Goal: Book appointment/travel/reservation

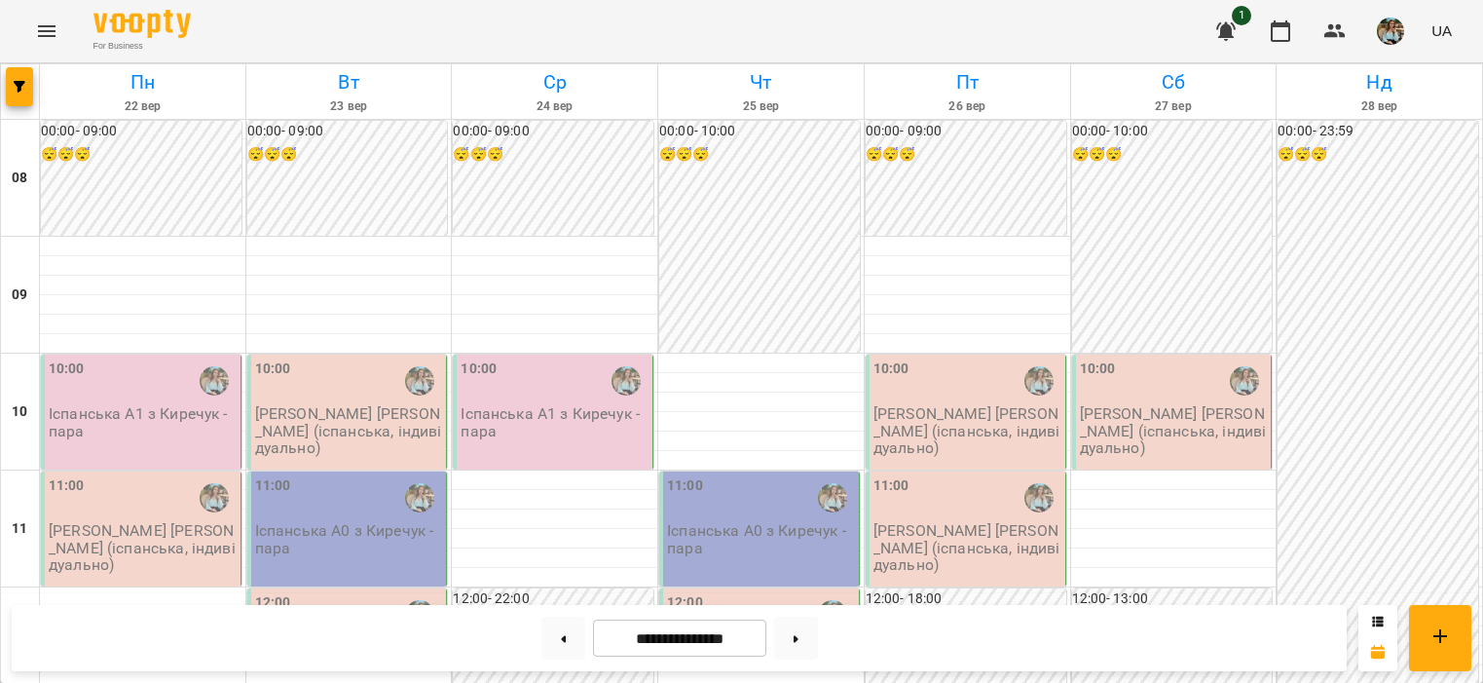
scroll to position [1277, 0]
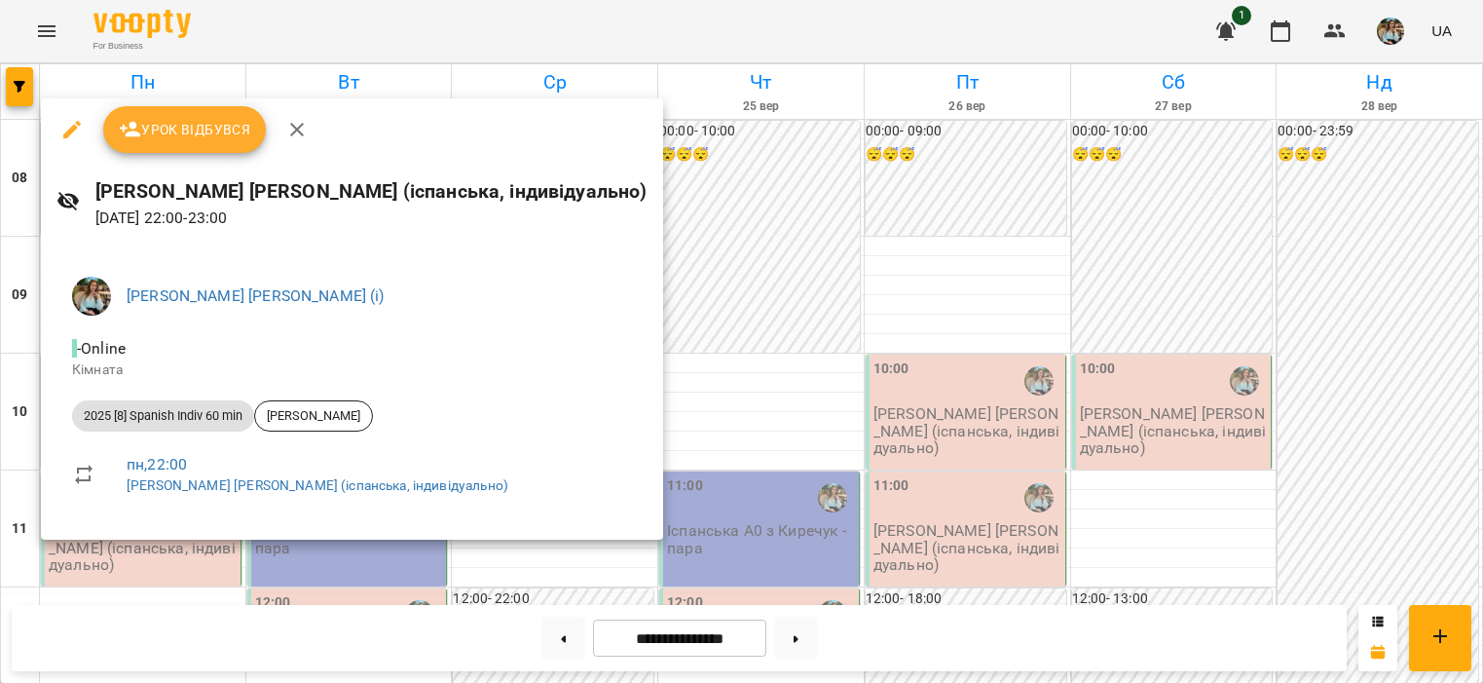
click at [286, 569] on div at bounding box center [741, 341] width 1483 height 683
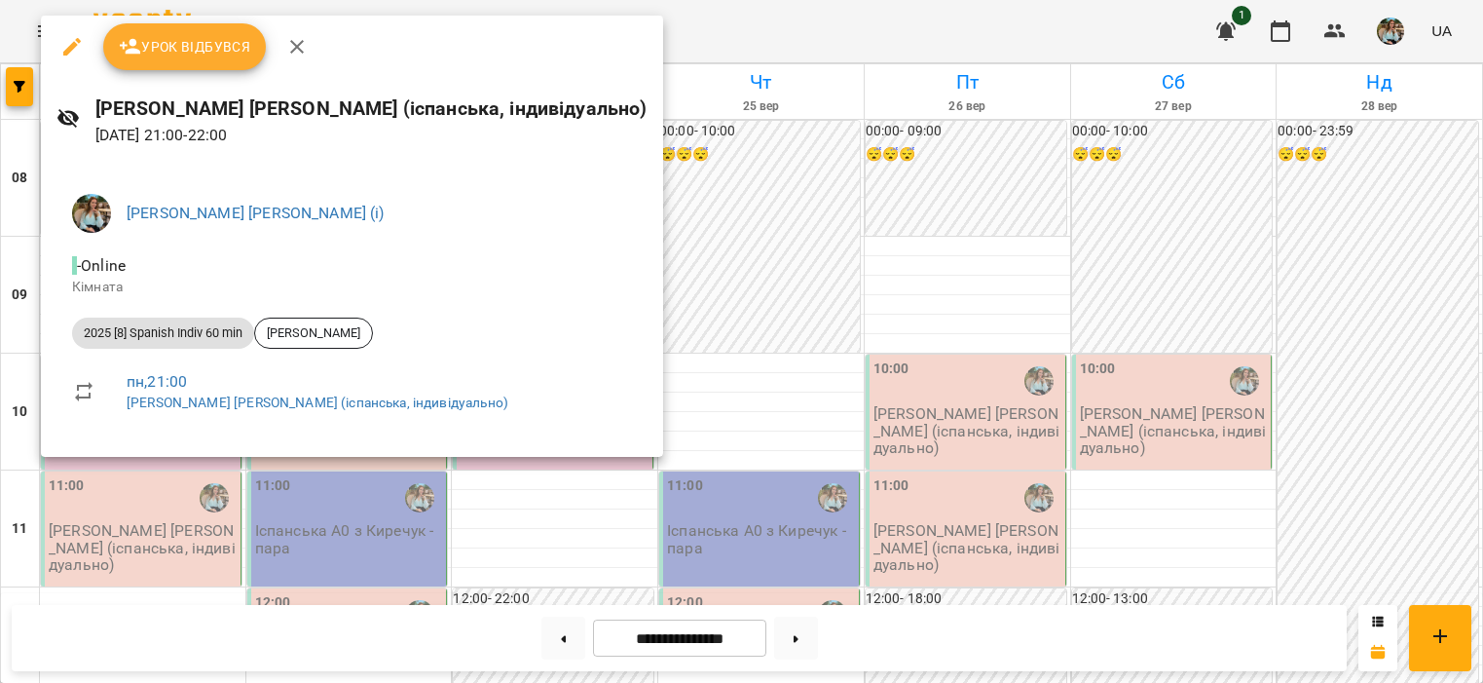
click at [353, 525] on div at bounding box center [741, 341] width 1483 height 683
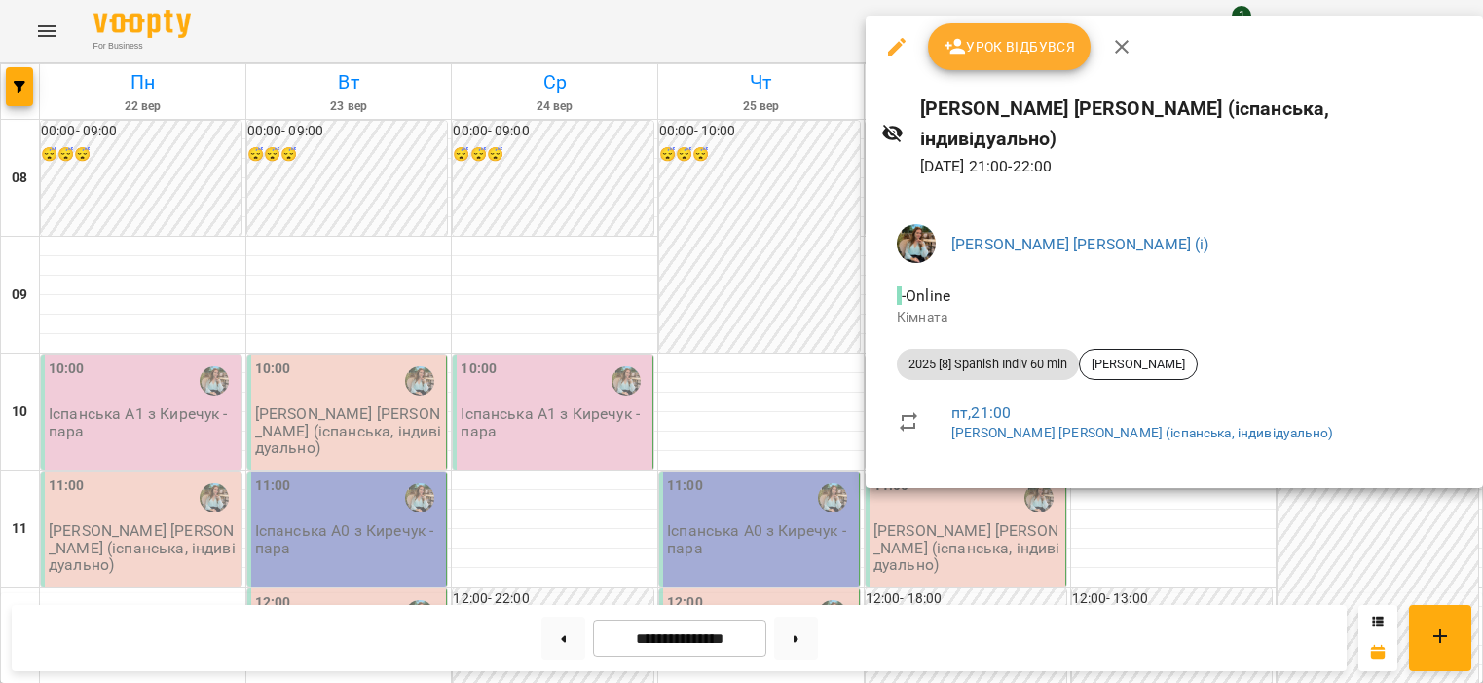
click at [753, 427] on div at bounding box center [741, 341] width 1483 height 683
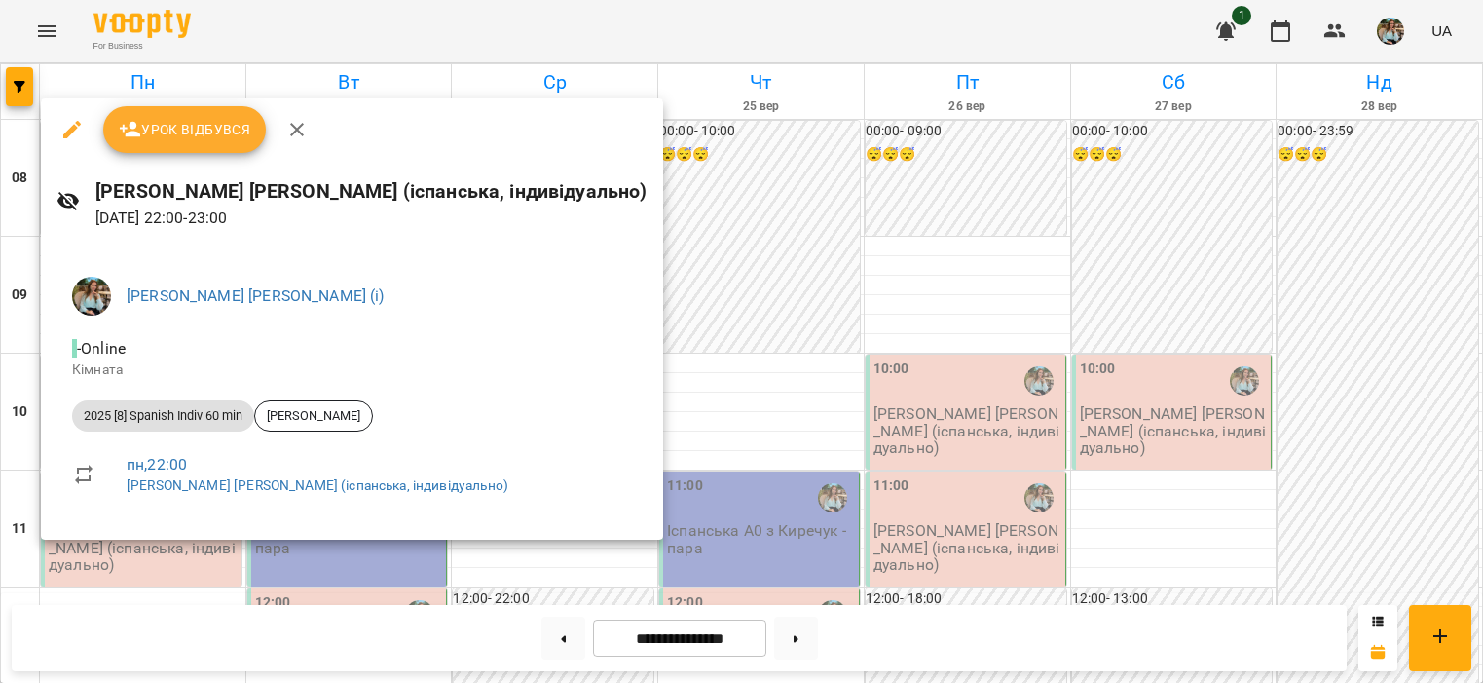
click at [604, 418] on div at bounding box center [741, 341] width 1483 height 683
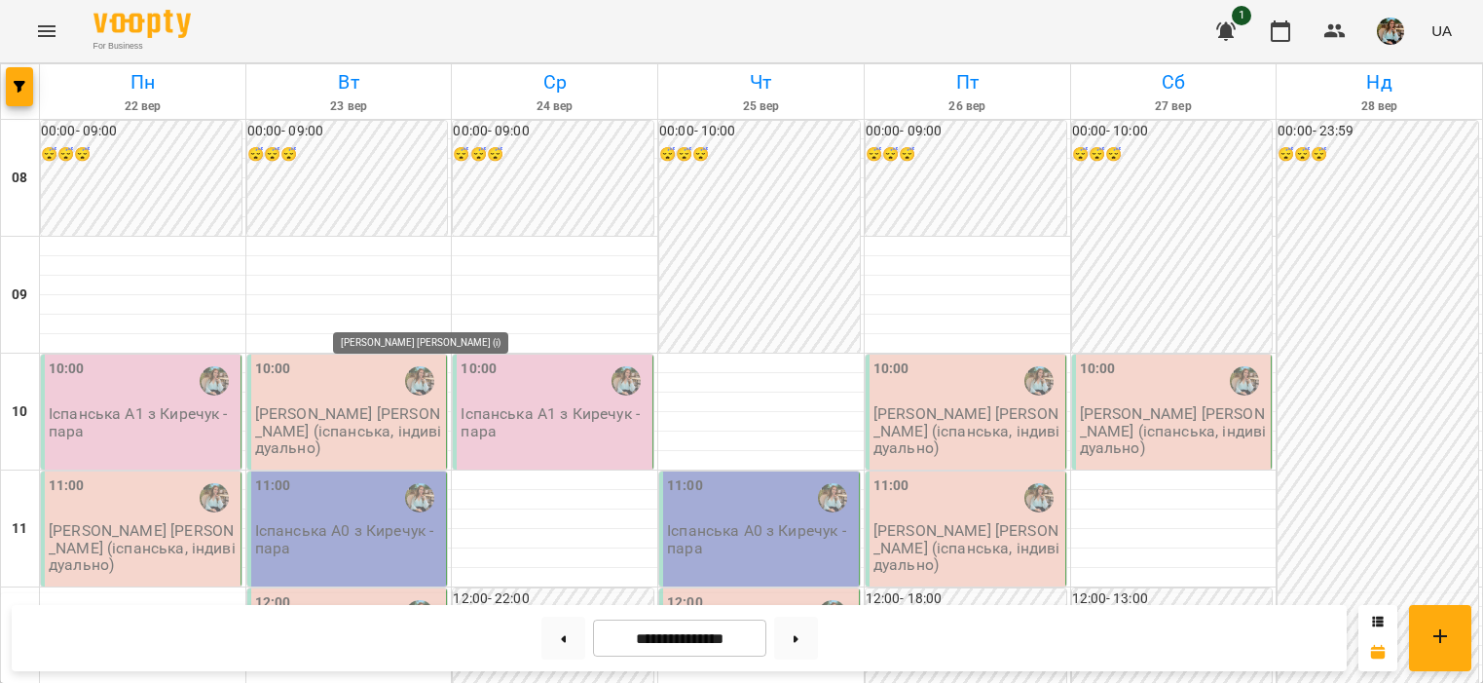
scroll to position [72, 0]
click at [568, 637] on button at bounding box center [563, 637] width 44 height 43
type input "**********"
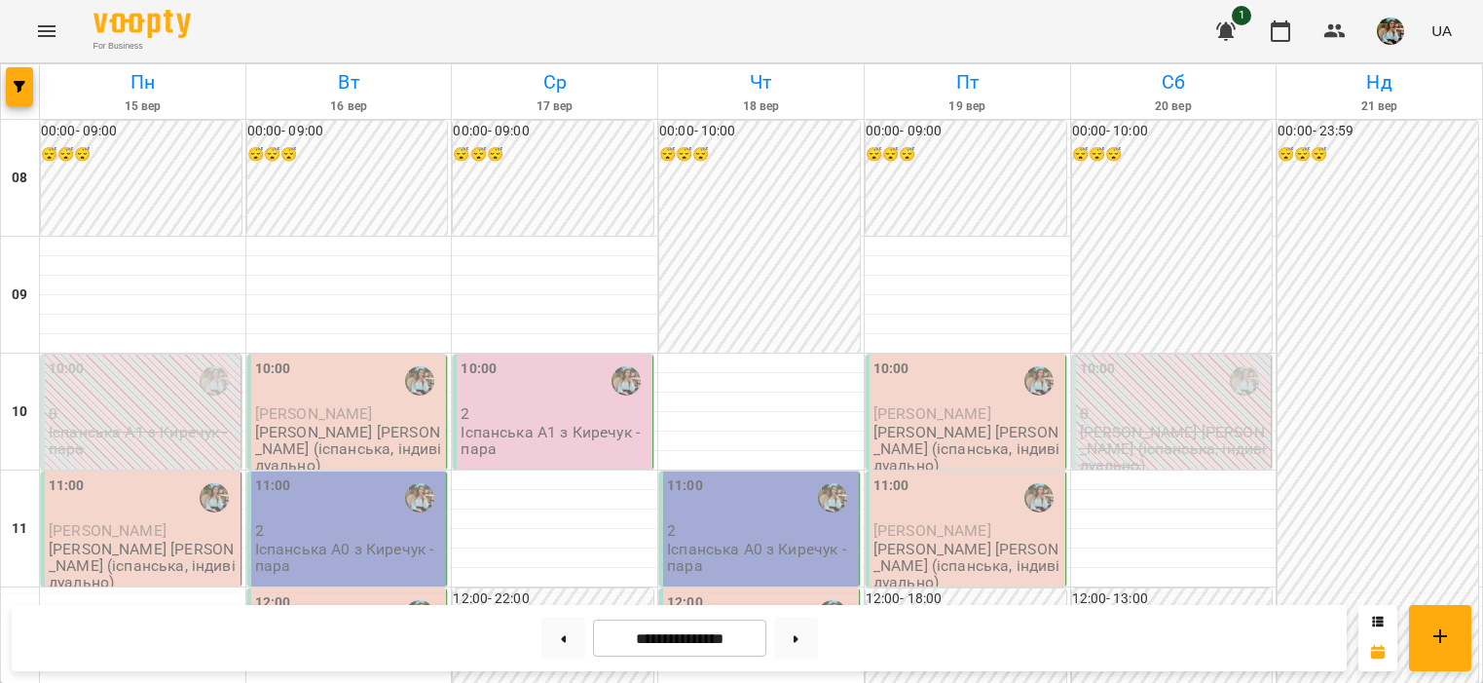
scroll to position [53, 0]
click at [276, 540] on p "Іспанська А0 з Киречук - пара" at bounding box center [349, 557] width 188 height 34
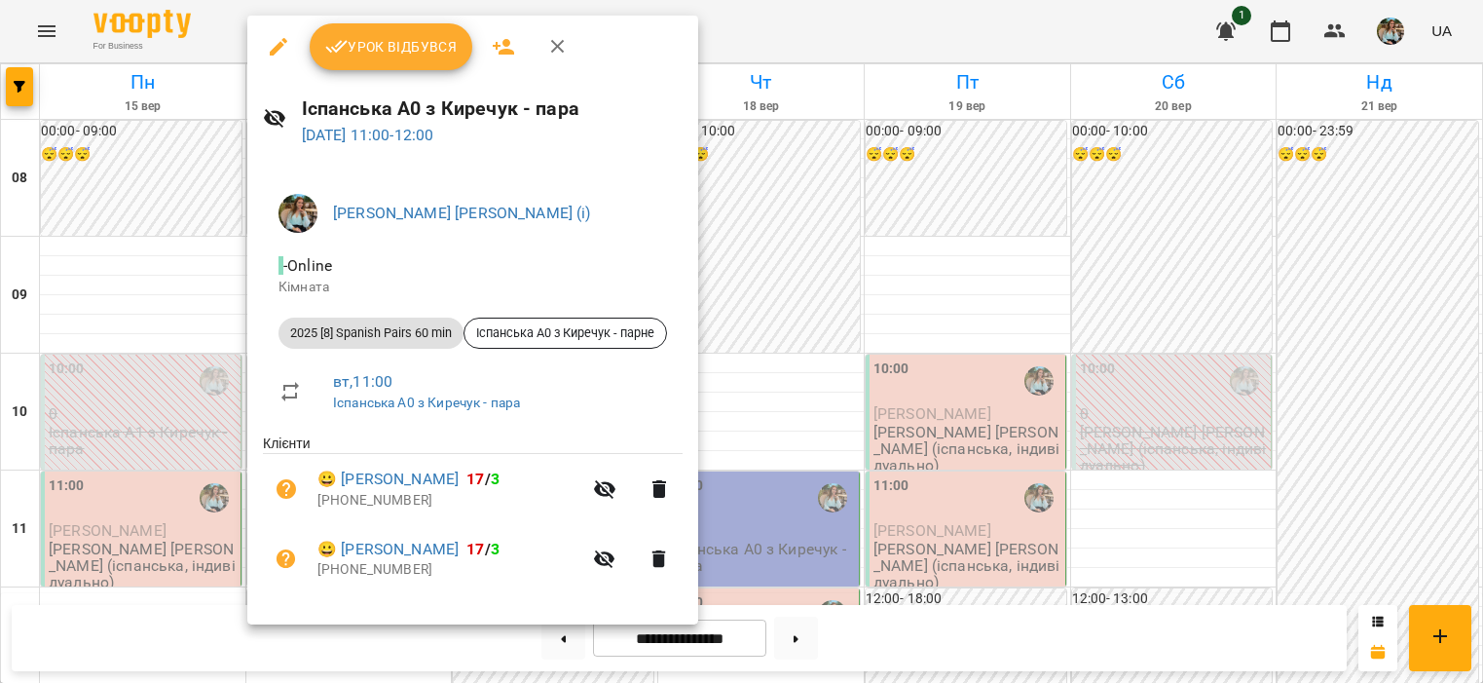
click at [147, 229] on div at bounding box center [741, 341] width 1483 height 683
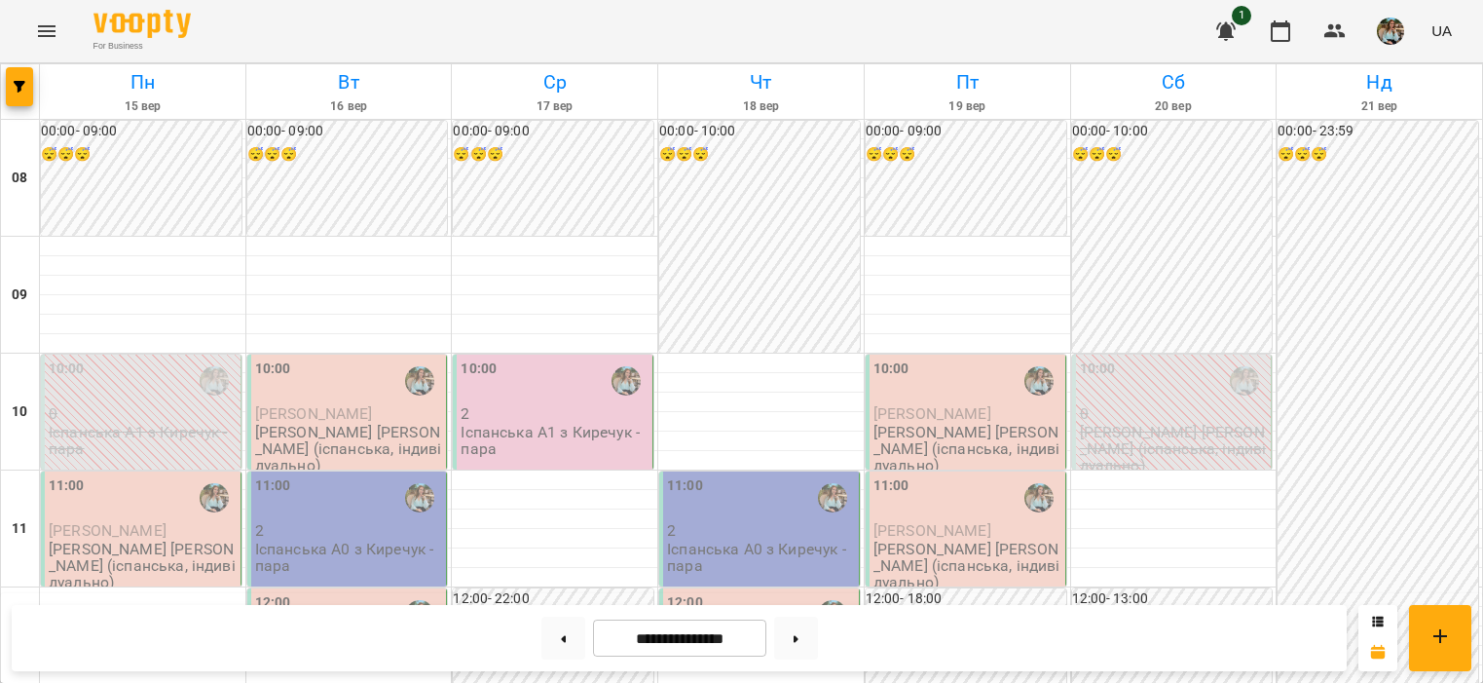
click at [373, 540] on p "Іспанська А0 з Киречук - пара" at bounding box center [349, 557] width 188 height 34
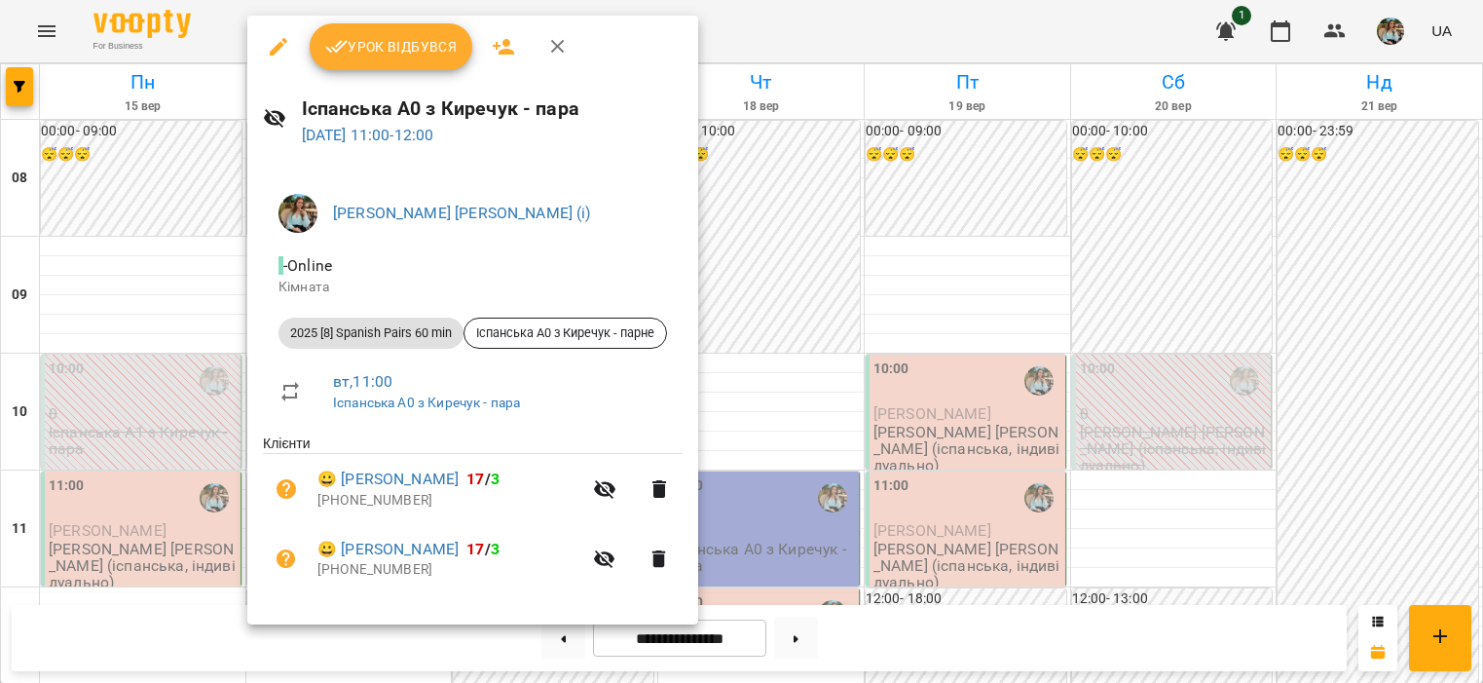
click at [177, 240] on div at bounding box center [741, 341] width 1483 height 683
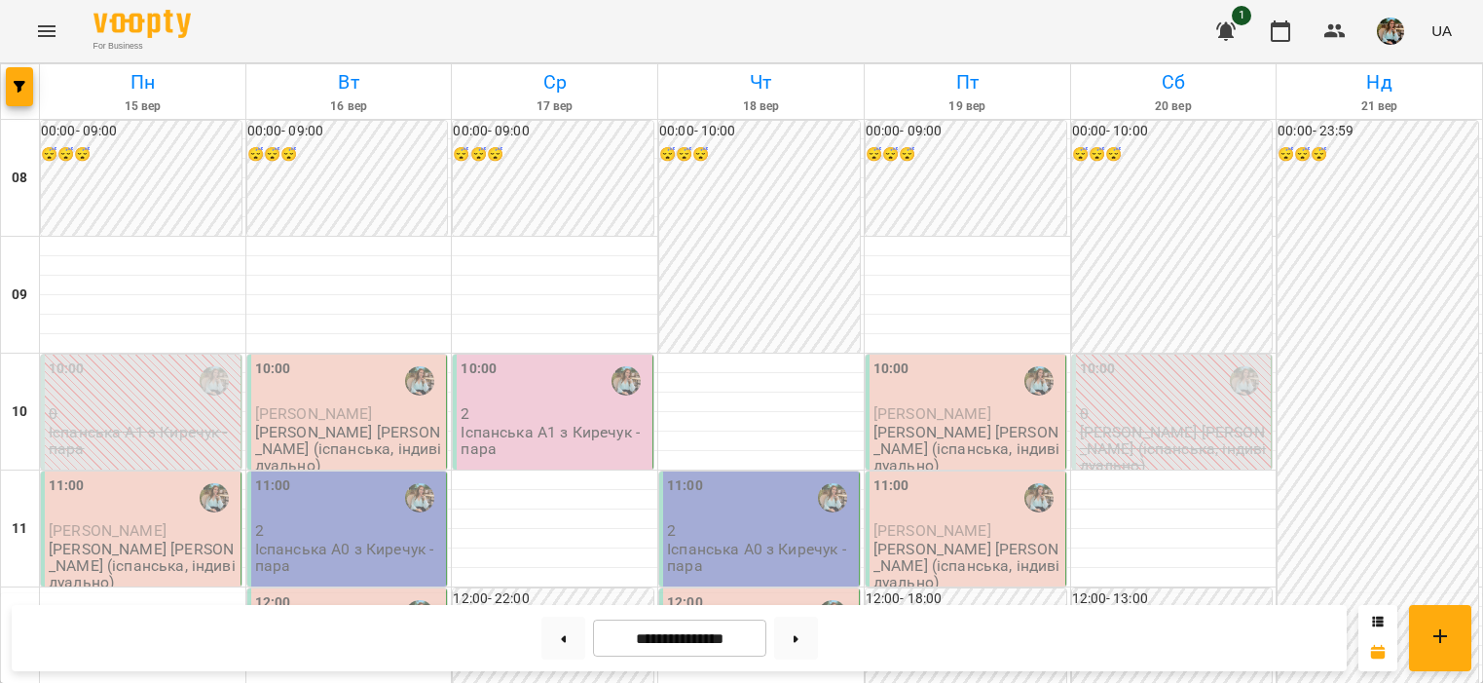
scroll to position [1277, 0]
